Goal: Transaction & Acquisition: Purchase product/service

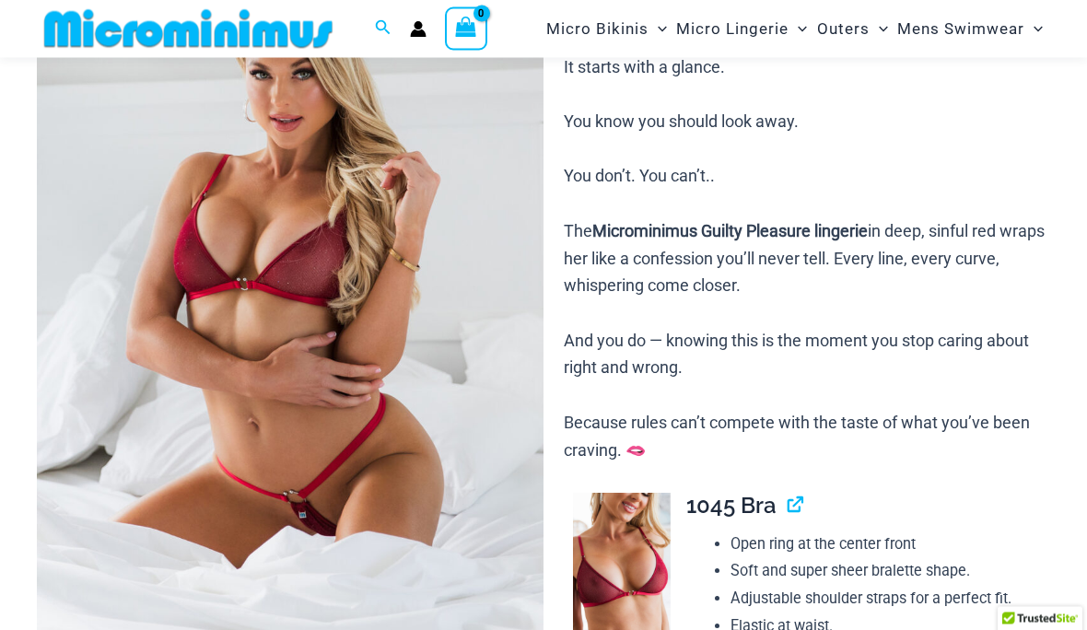
scroll to position [213, 0]
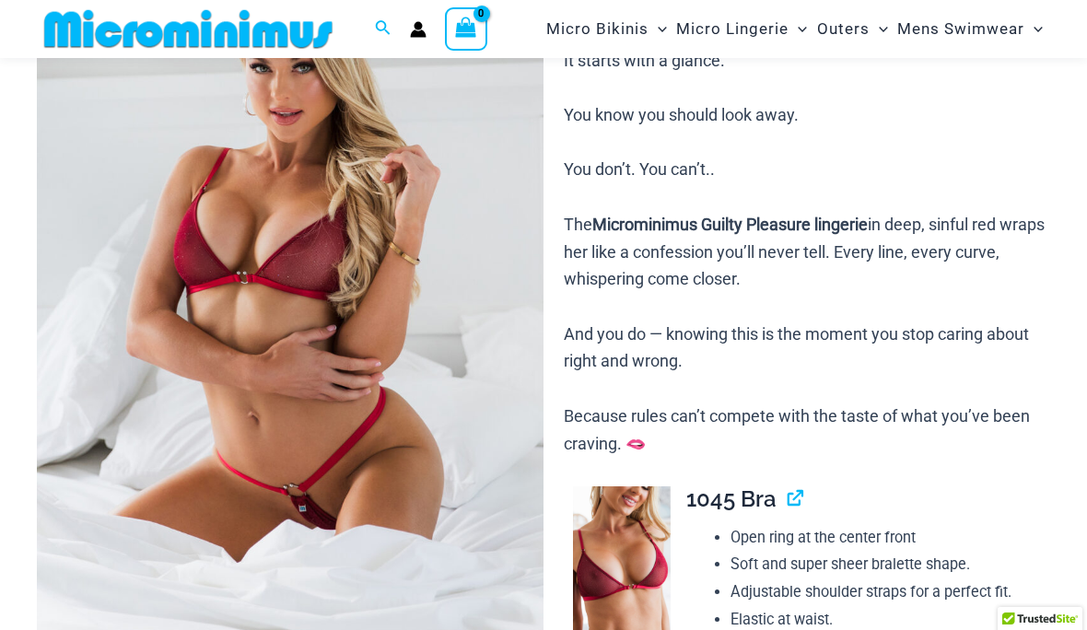
click at [100, 501] on img at bounding box center [290, 280] width 507 height 760
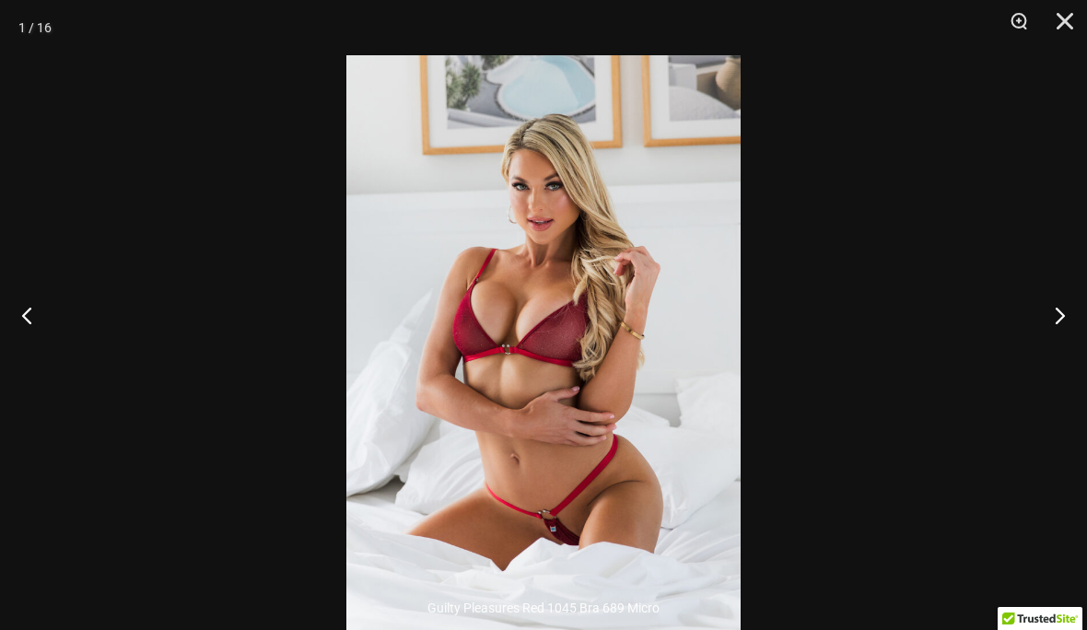
click at [1054, 361] on button "Next" at bounding box center [1052, 315] width 69 height 92
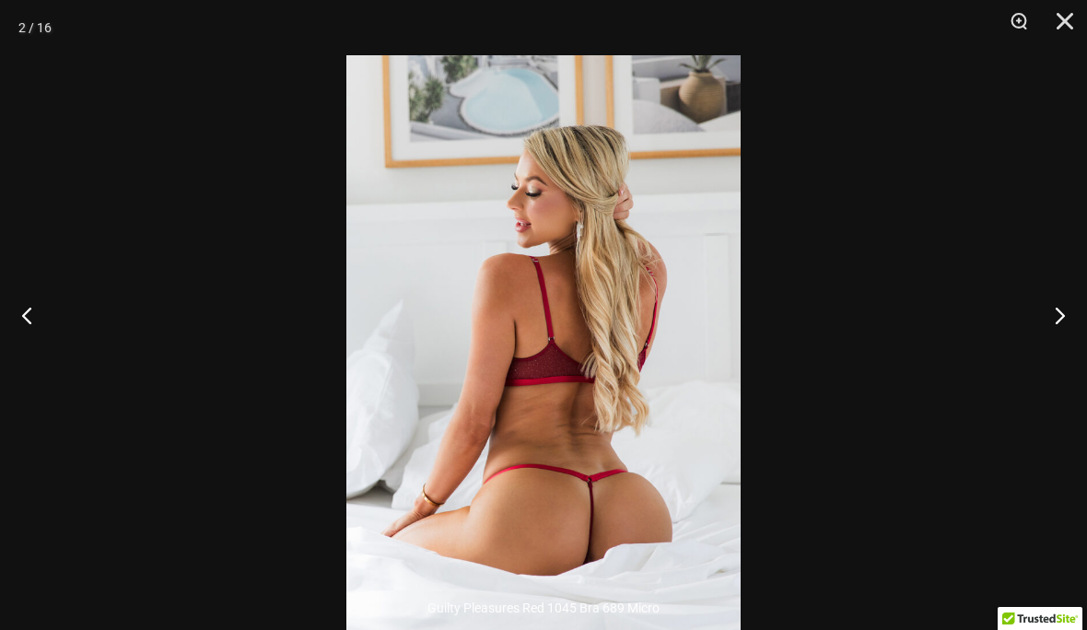
click at [1063, 361] on button "Next" at bounding box center [1052, 315] width 69 height 92
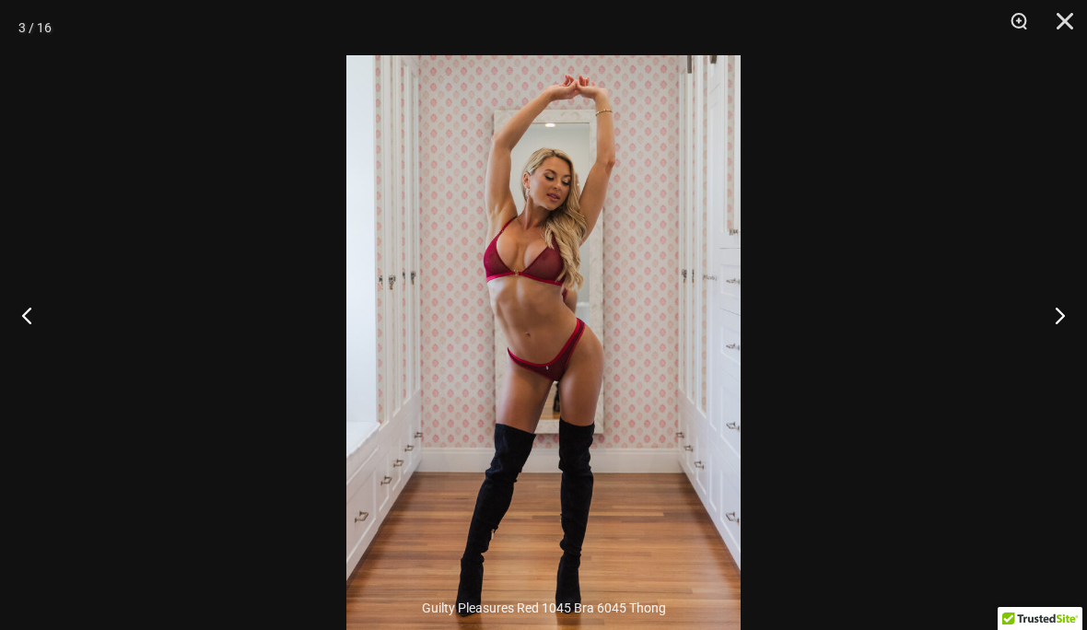
click at [1053, 361] on button "Next" at bounding box center [1052, 315] width 69 height 92
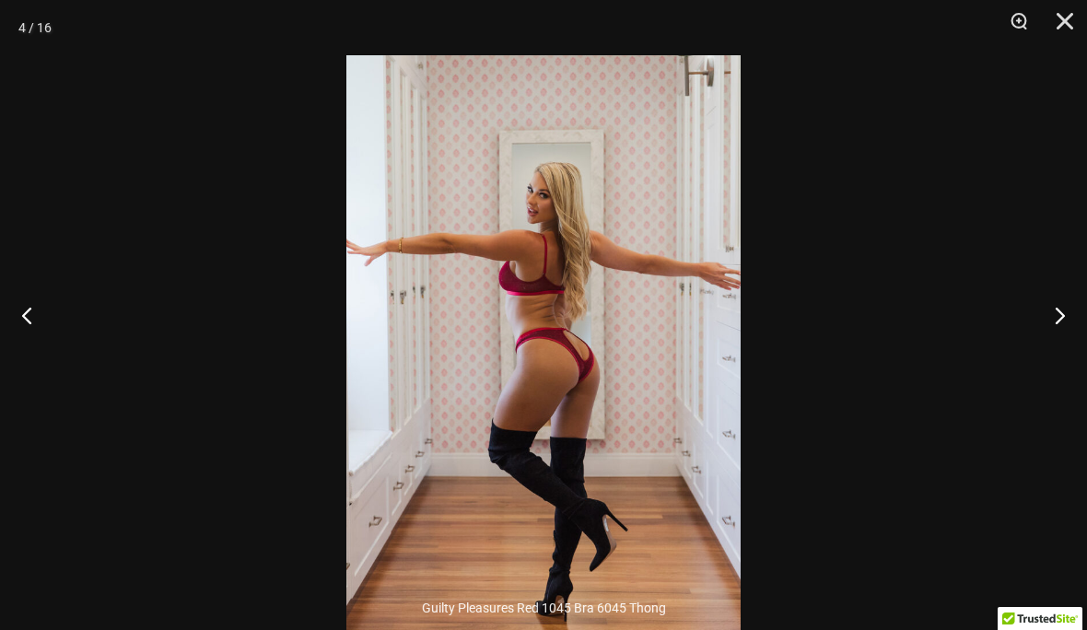
click at [1055, 361] on button "Next" at bounding box center [1052, 315] width 69 height 92
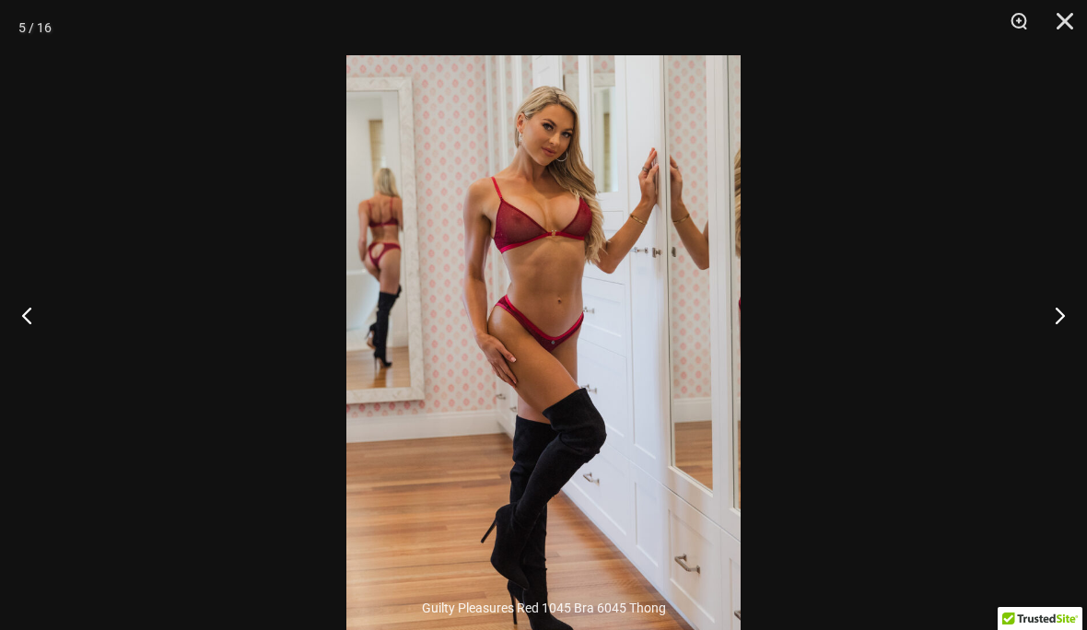
click at [1048, 361] on button "Next" at bounding box center [1052, 315] width 69 height 92
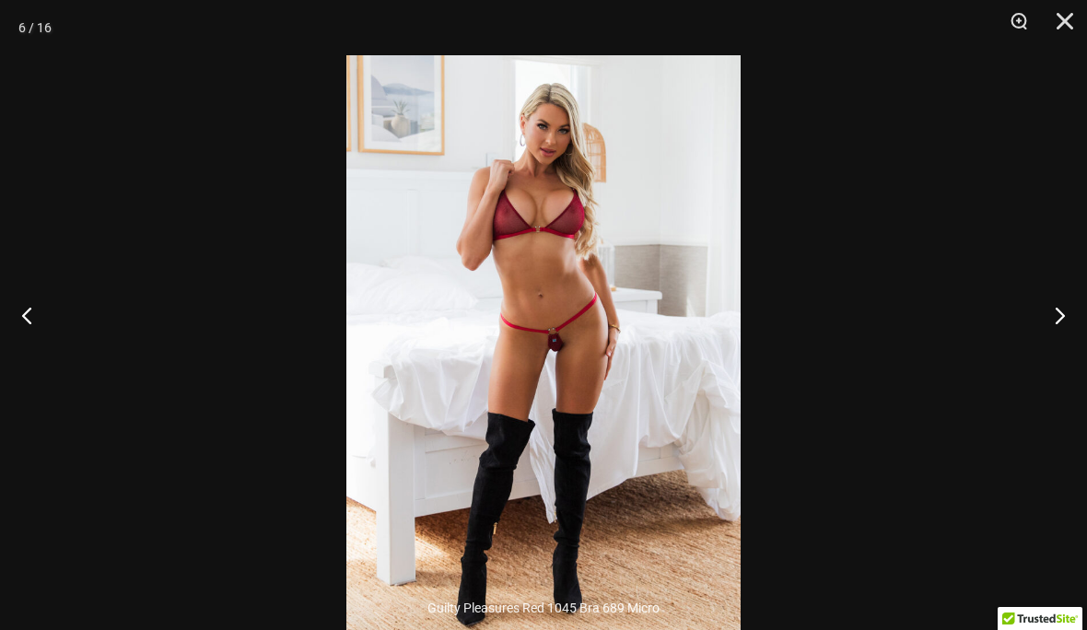
click at [1057, 361] on button "Next" at bounding box center [1052, 315] width 69 height 92
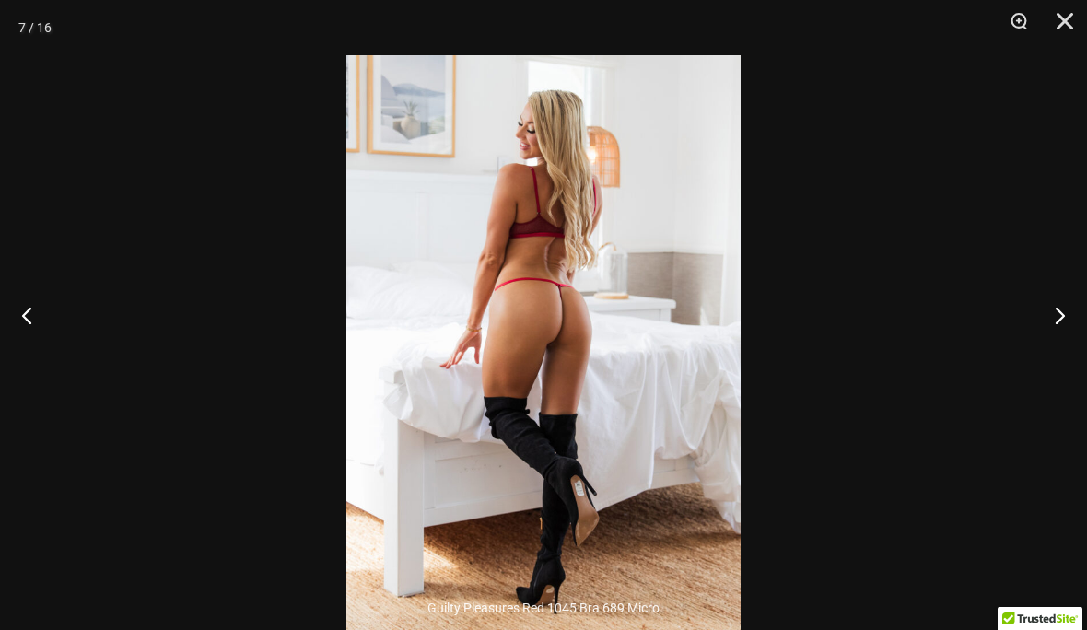
click at [21, 341] on button "Previous" at bounding box center [34, 315] width 69 height 92
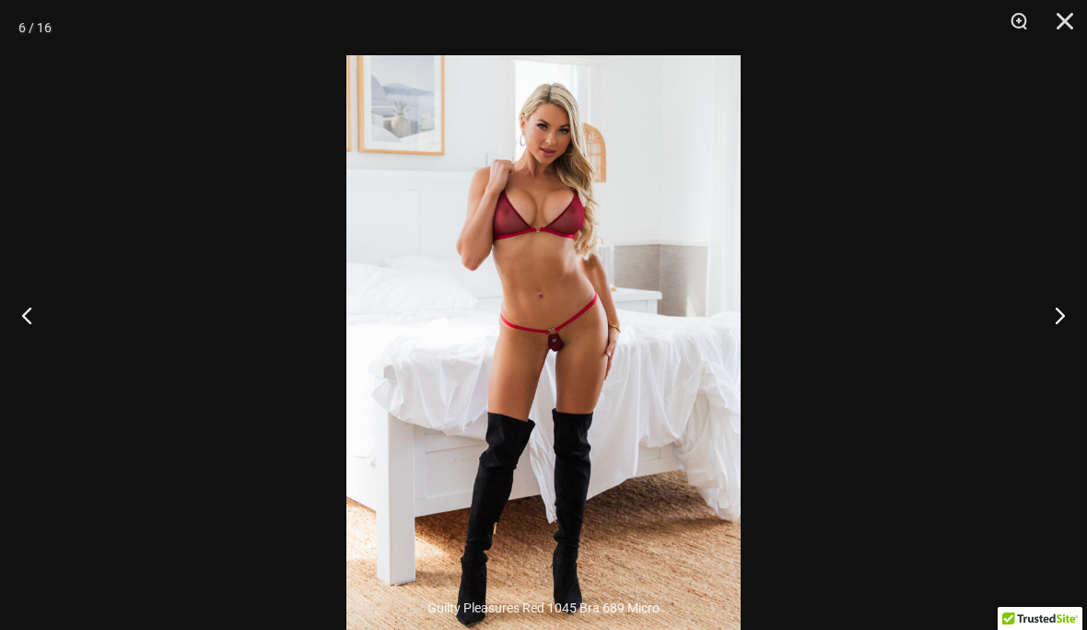
click at [1056, 361] on button "Next" at bounding box center [1052, 315] width 69 height 92
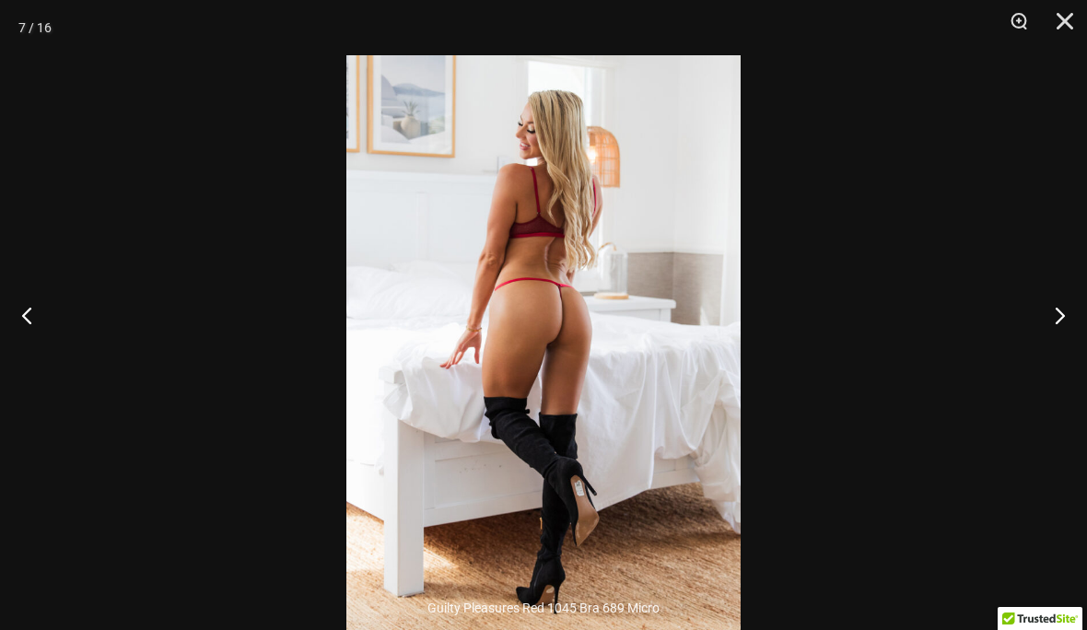
click at [1054, 361] on button "Next" at bounding box center [1052, 315] width 69 height 92
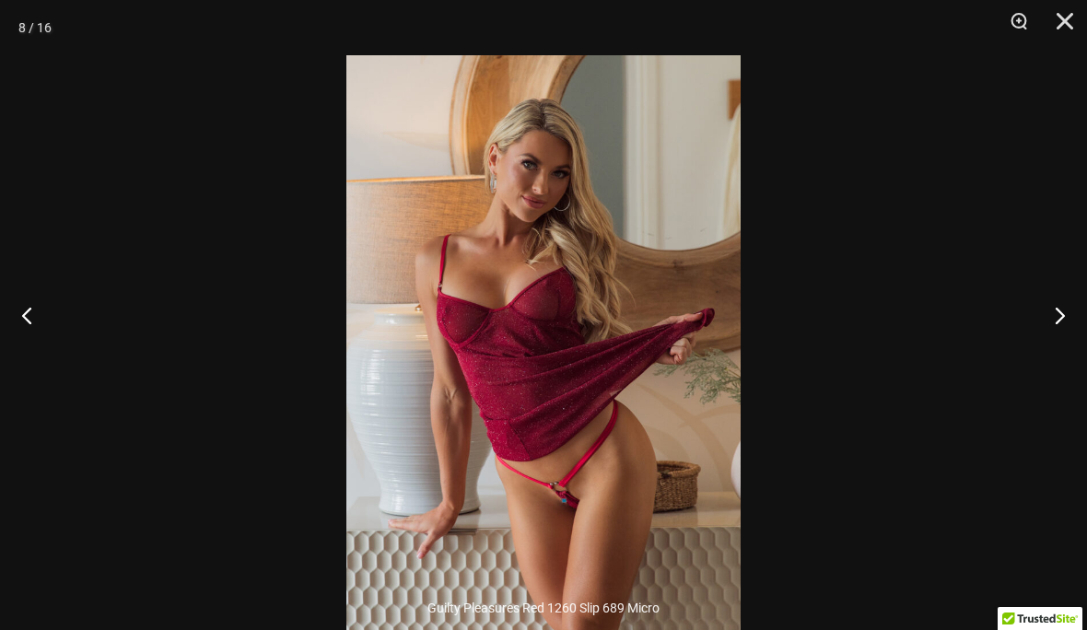
click at [1059, 361] on button "Next" at bounding box center [1052, 315] width 69 height 92
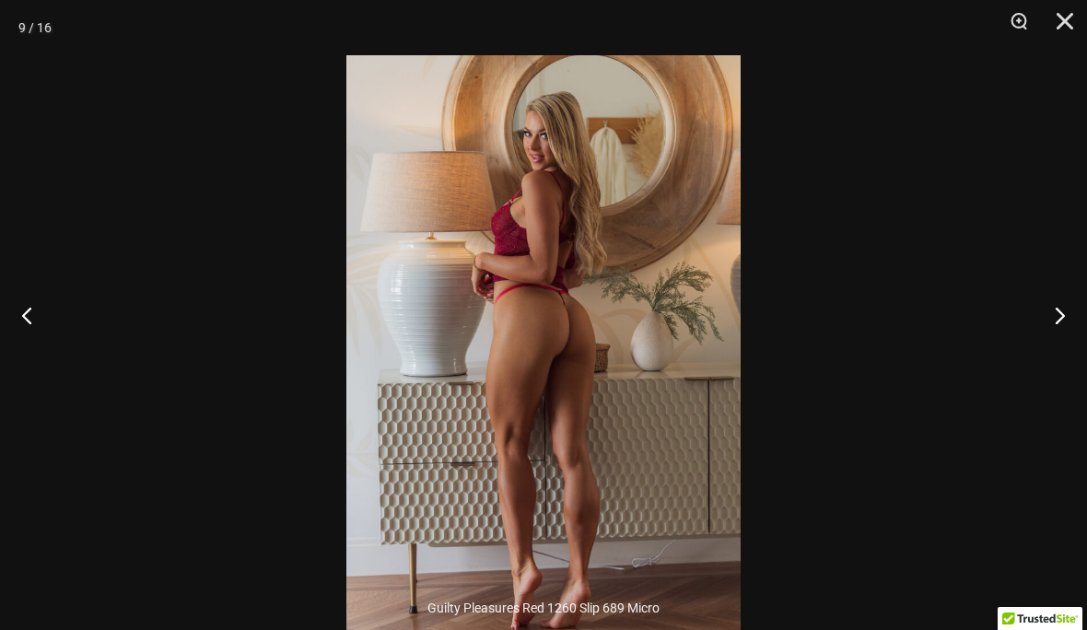
click at [1061, 361] on button "Next" at bounding box center [1052, 315] width 69 height 92
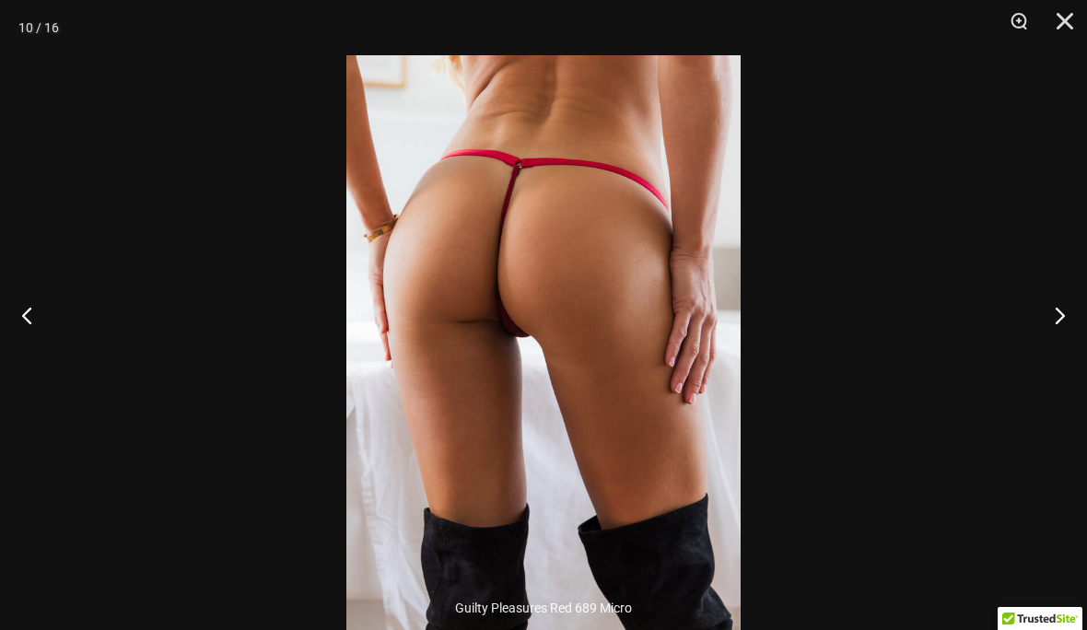
click at [1061, 361] on button "Next" at bounding box center [1052, 315] width 69 height 92
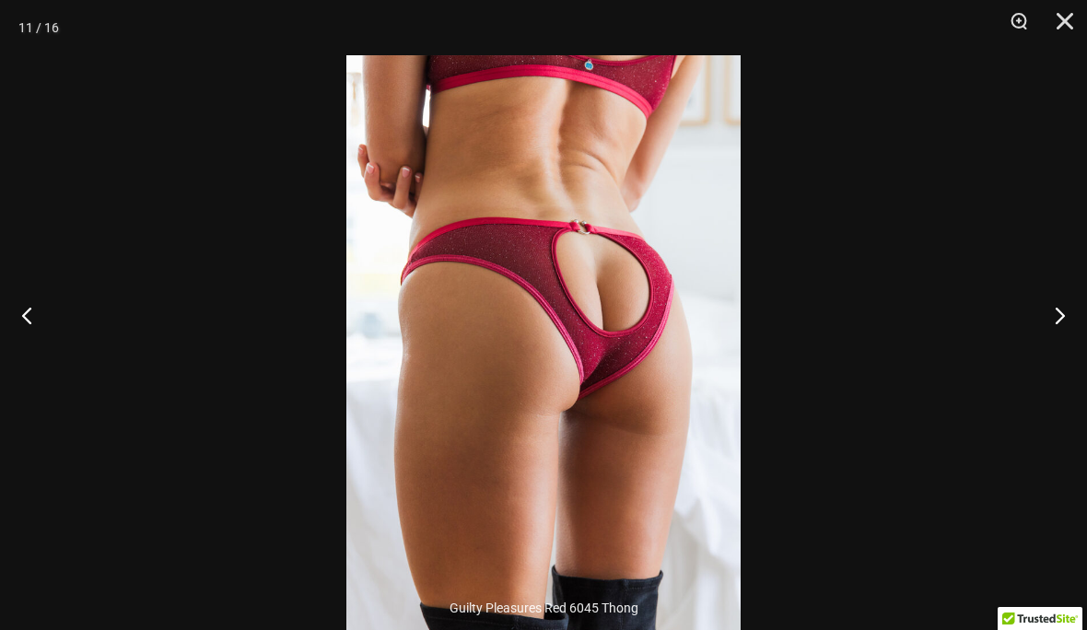
click at [1058, 361] on button "Next" at bounding box center [1052, 315] width 69 height 92
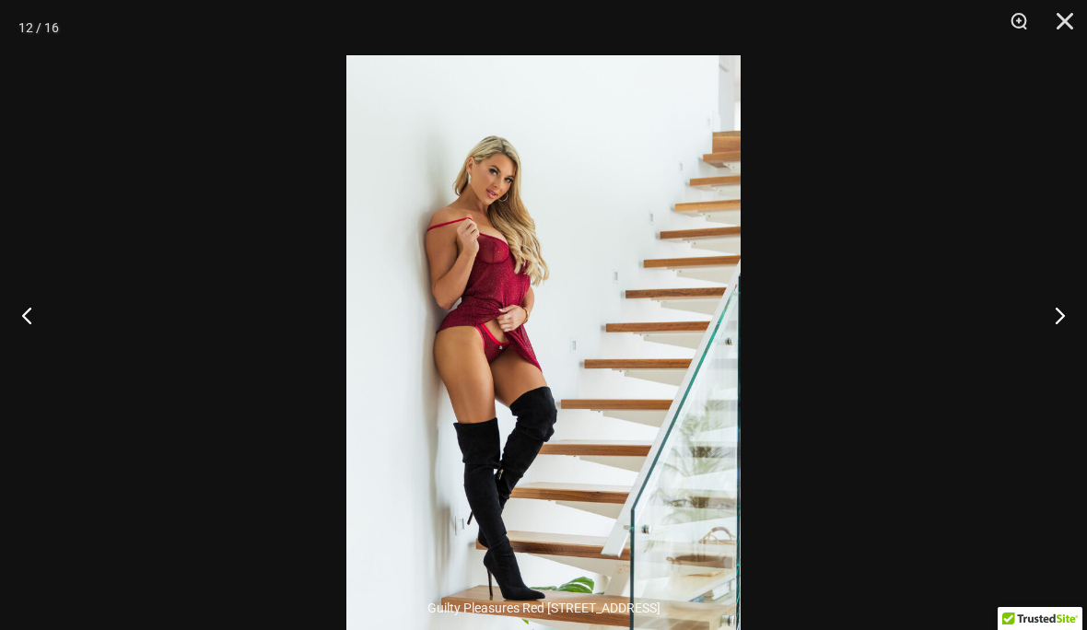
click at [1057, 361] on button "Next" at bounding box center [1052, 315] width 69 height 92
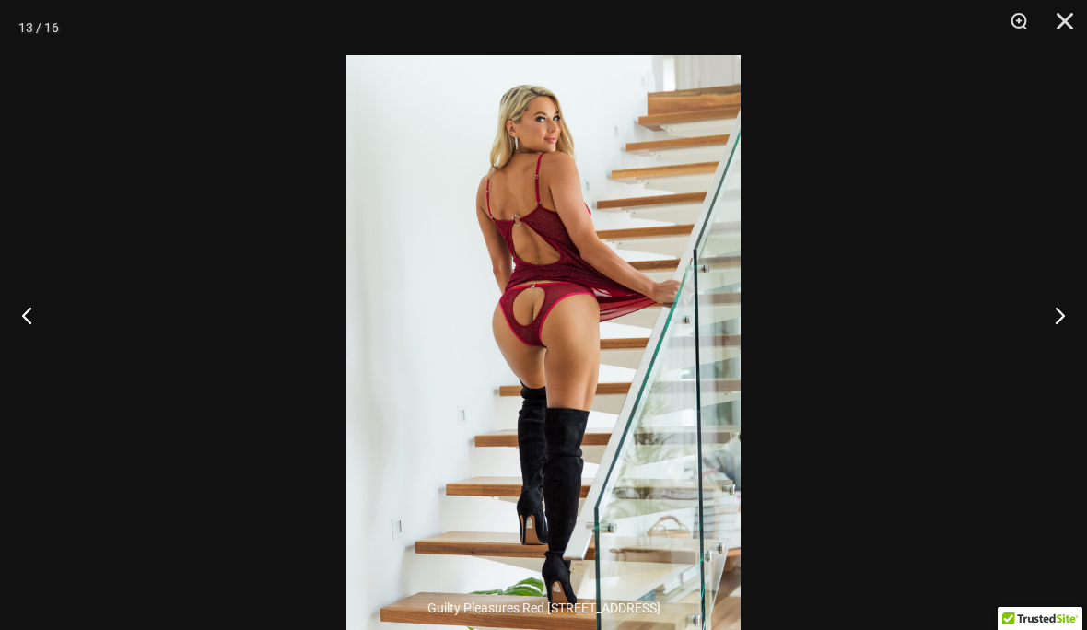
click at [1056, 361] on button "Next" at bounding box center [1052, 315] width 69 height 92
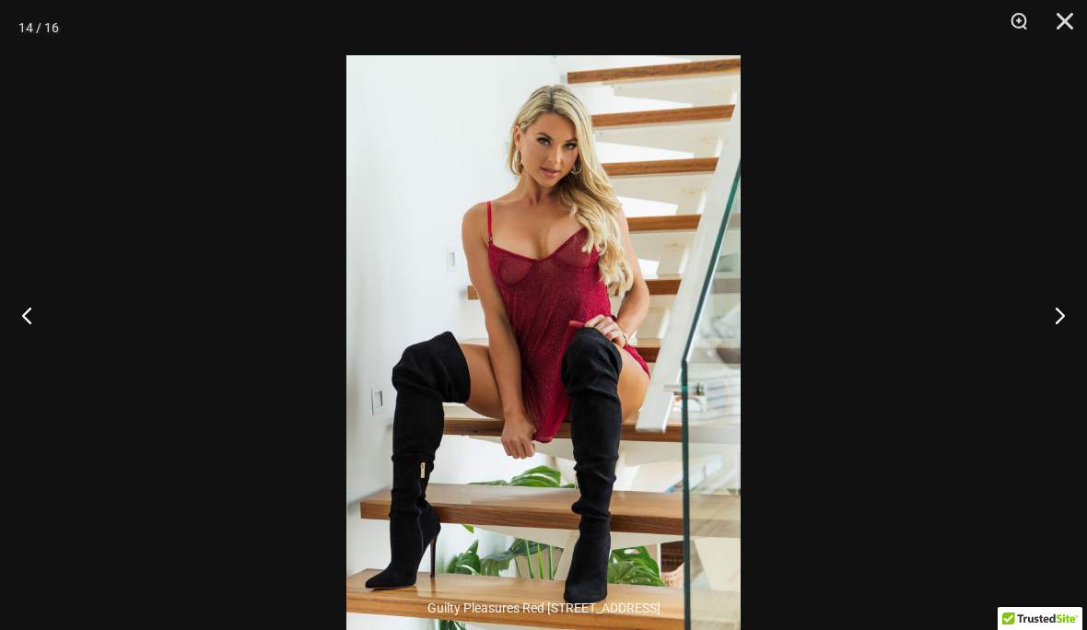
click at [1055, 361] on button "Next" at bounding box center [1052, 315] width 69 height 92
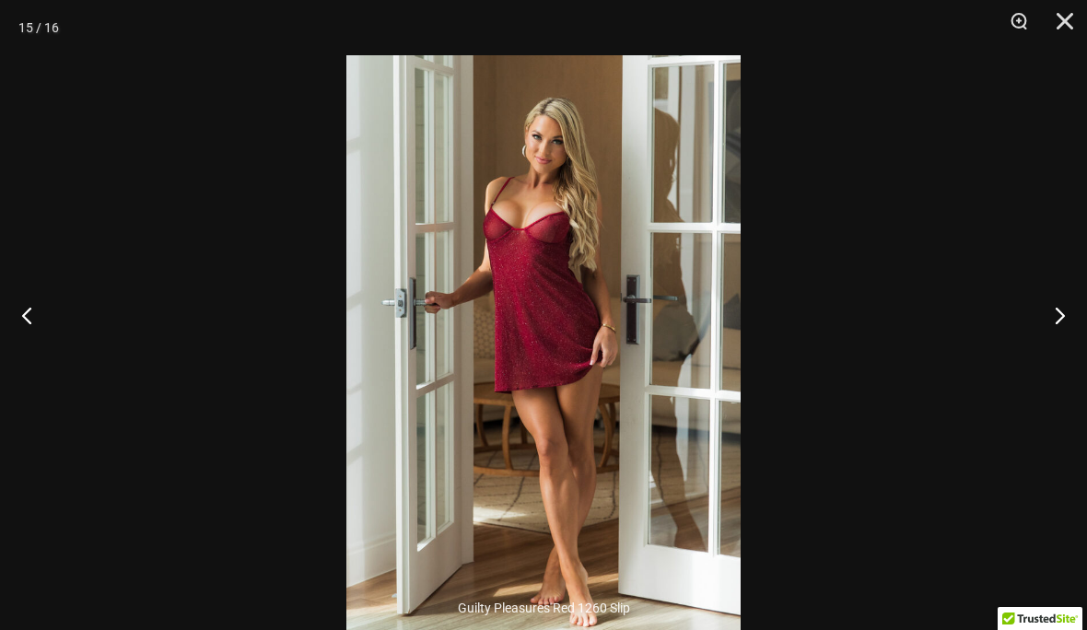
click at [1057, 361] on button "Next" at bounding box center [1052, 315] width 69 height 92
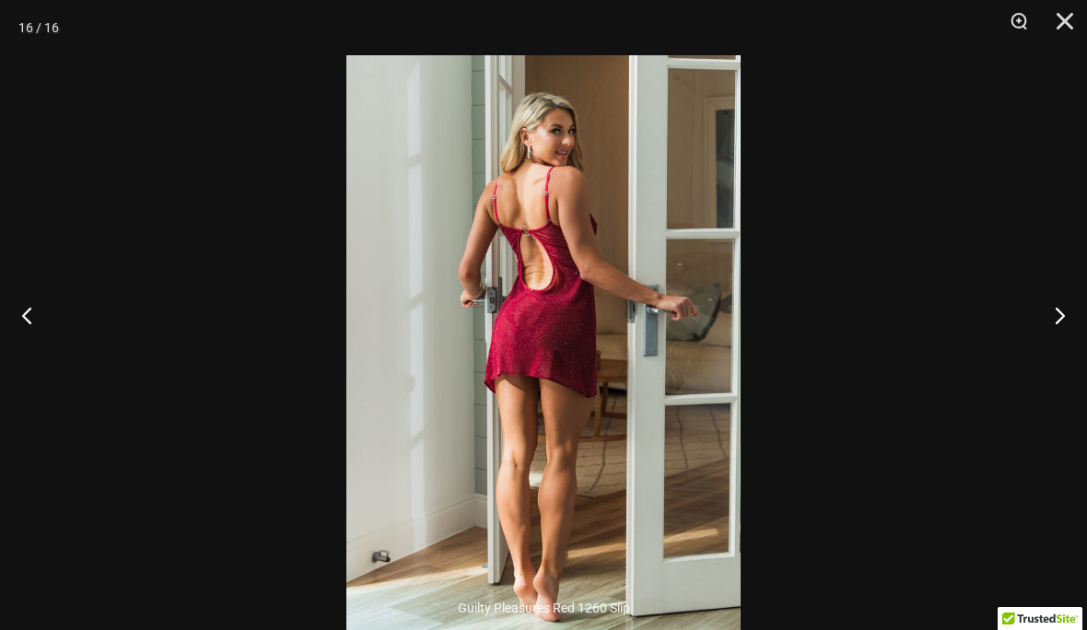
click at [1061, 361] on button "Next" at bounding box center [1052, 315] width 69 height 92
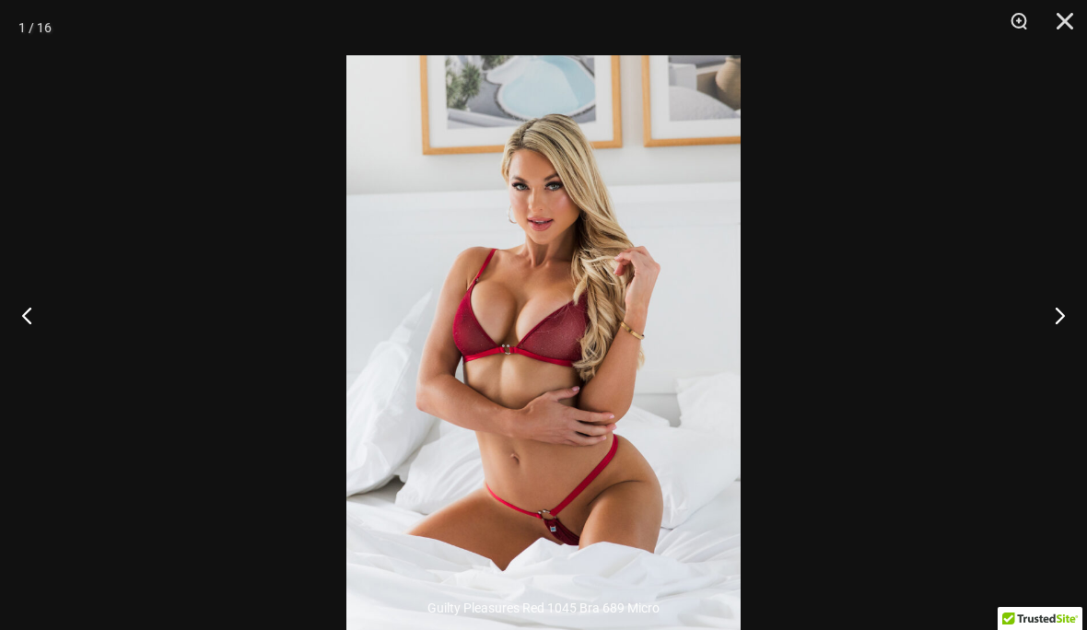
click at [1059, 361] on button "Next" at bounding box center [1052, 315] width 69 height 92
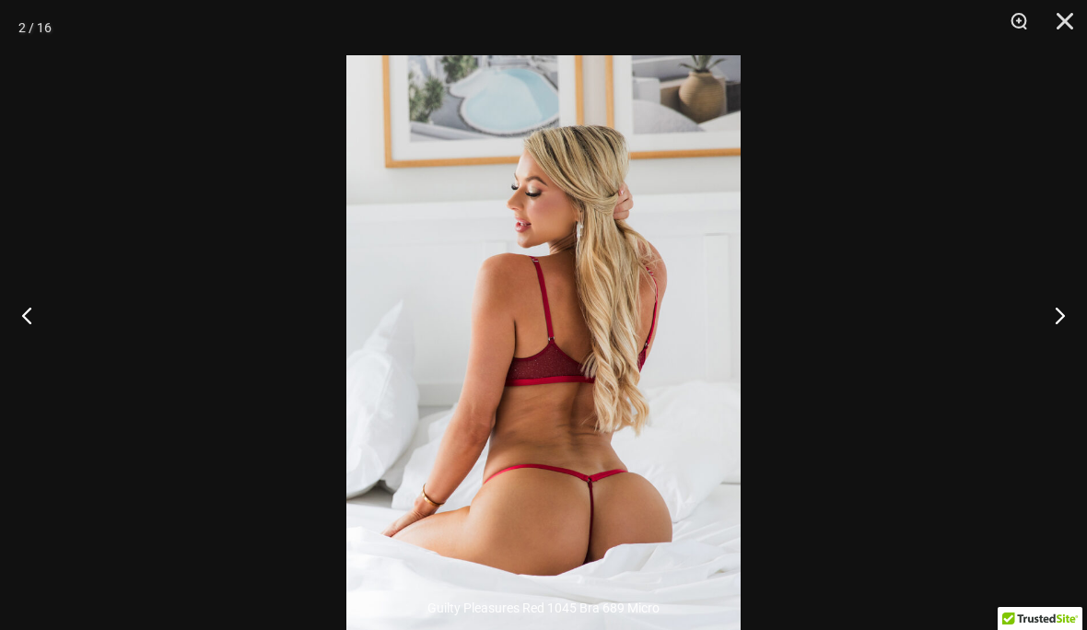
click at [1061, 25] on button "Close" at bounding box center [1059, 27] width 46 height 55
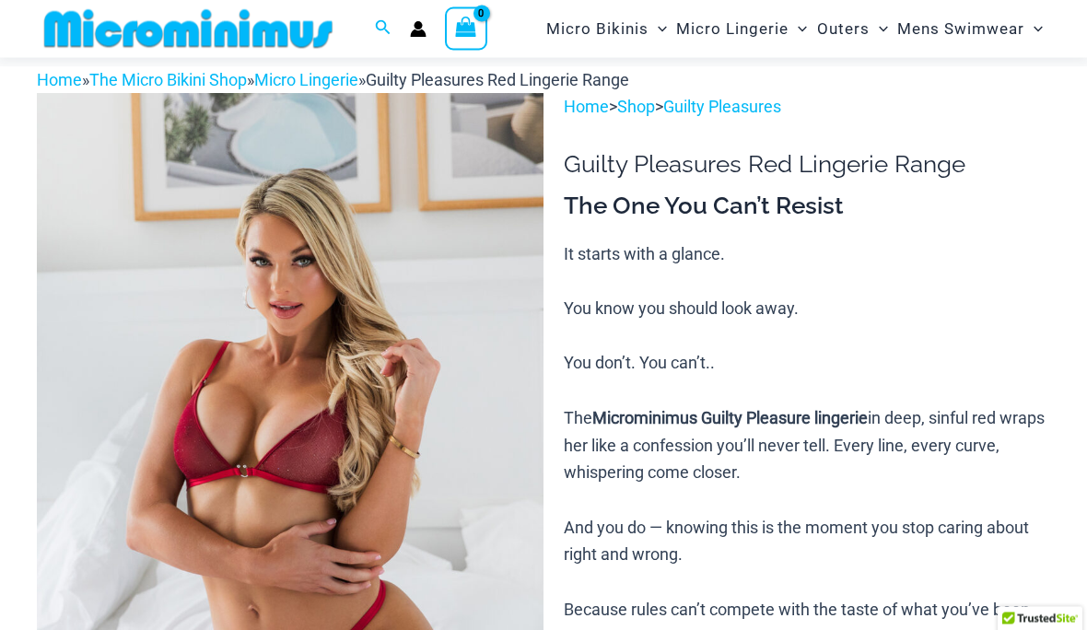
scroll to position [0, 0]
